Goal: Task Accomplishment & Management: Use online tool/utility

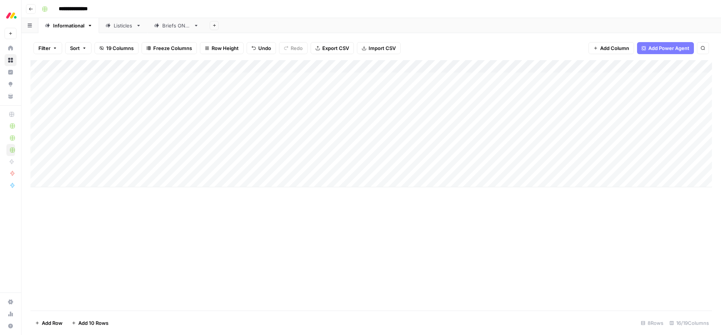
click at [125, 27] on div "Listicles" at bounding box center [123, 26] width 19 height 8
click at [709, 293] on icon "close" at bounding box center [710, 293] width 4 height 4
click at [506, 117] on div "Add Column" at bounding box center [370, 181] width 681 height 242
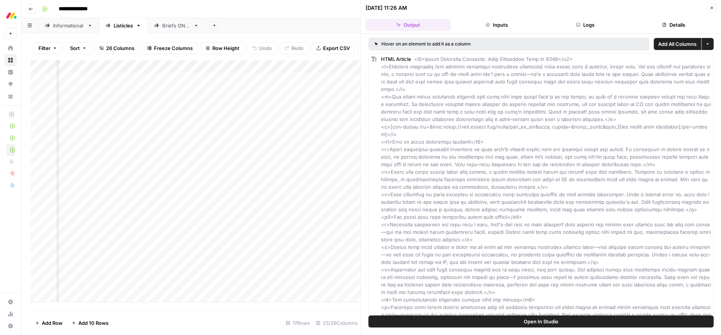
click at [715, 9] on button "Close" at bounding box center [711, 8] width 10 height 10
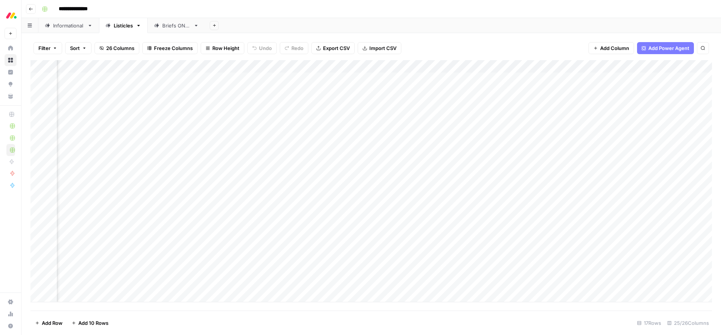
scroll to position [0, 931]
click at [438, 117] on div "Add Column" at bounding box center [370, 181] width 681 height 242
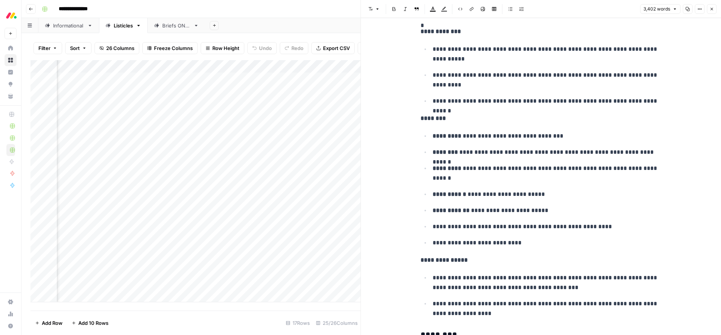
scroll to position [4398, 0]
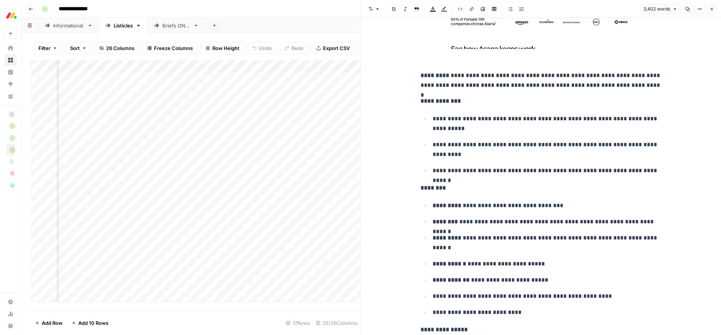
drag, startPoint x: 712, startPoint y: 8, endPoint x: 694, endPoint y: 37, distance: 33.6
click at [712, 8] on icon "button" at bounding box center [711, 9] width 5 height 5
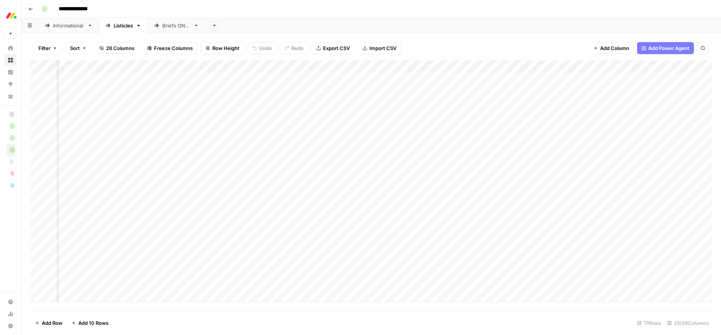
scroll to position [0, 525]
click at [444, 104] on div "Add Column" at bounding box center [370, 181] width 681 height 242
click at [507, 105] on div "Add Column" at bounding box center [370, 181] width 681 height 242
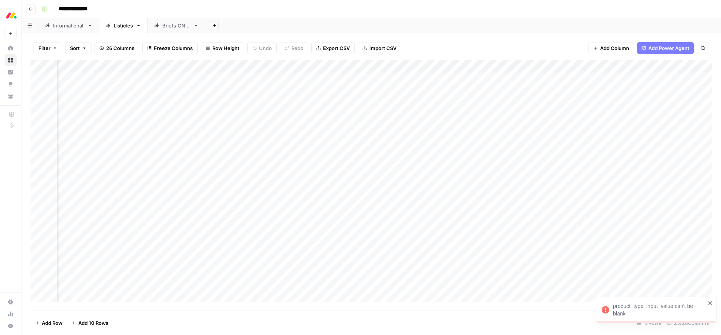
drag, startPoint x: 711, startPoint y: 303, endPoint x: 709, endPoint y: 300, distance: 4.0
click at [711, 303] on icon "close" at bounding box center [710, 303] width 5 height 6
click at [526, 68] on div "Add Column" at bounding box center [370, 181] width 681 height 242
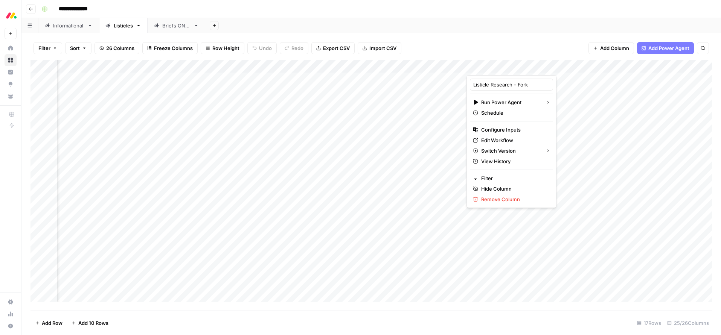
click at [465, 24] on div "Add Sheet" at bounding box center [463, 25] width 516 height 15
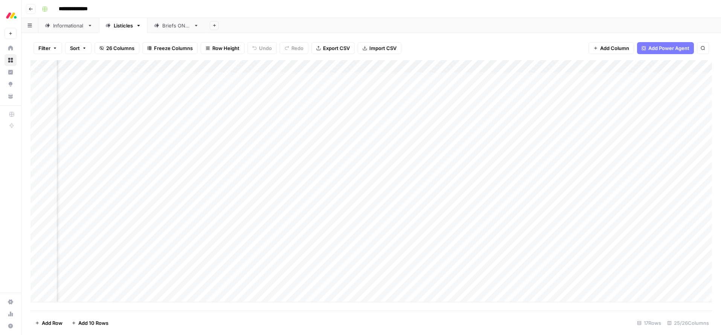
click at [528, 67] on div "Add Column" at bounding box center [370, 181] width 681 height 242
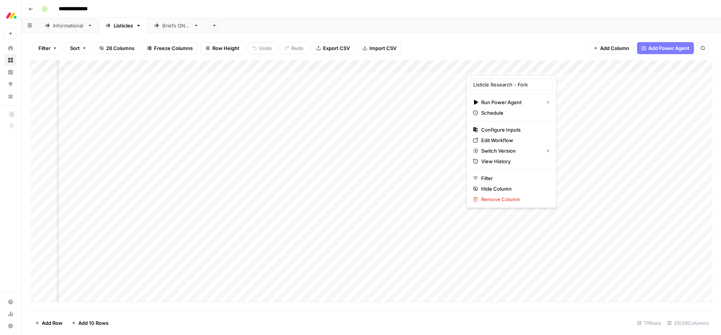
click at [472, 37] on div "Filter Sort 26 Columns Freeze Columns Row Height Undo Redo Export CSV Import CS…" at bounding box center [370, 48] width 681 height 24
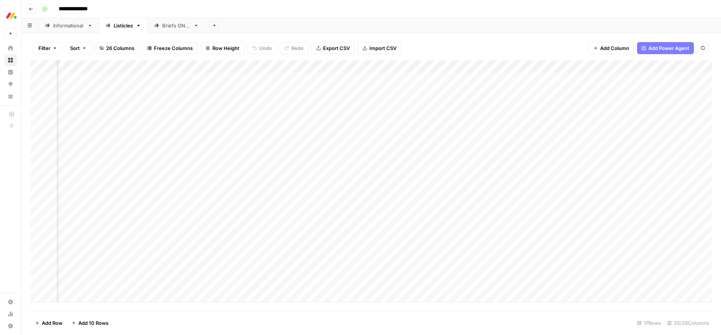
scroll to position [0, 642]
click at [356, 68] on div "Add Column" at bounding box center [370, 181] width 681 height 242
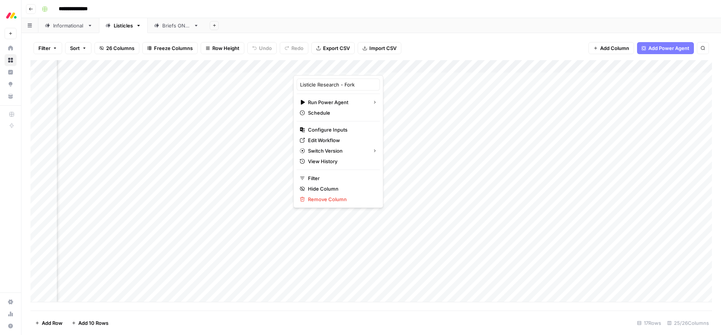
click at [399, 22] on div "Add Sheet" at bounding box center [463, 25] width 516 height 15
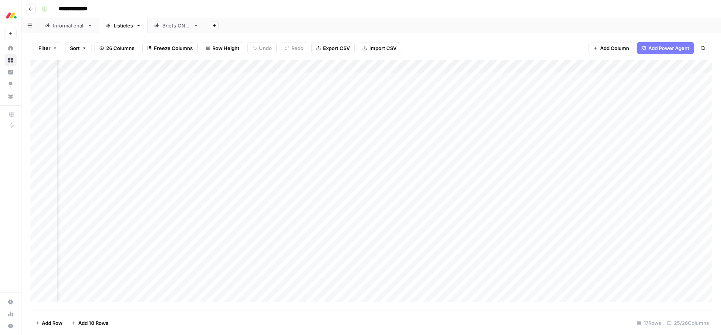
scroll to position [0, 957]
click at [414, 144] on div "Add Column" at bounding box center [370, 181] width 681 height 242
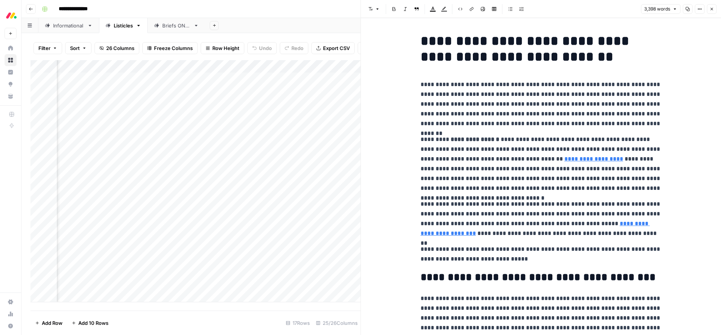
click at [712, 9] on icon "button" at bounding box center [711, 9] width 5 height 5
